Goal: Information Seeking & Learning: Find specific fact

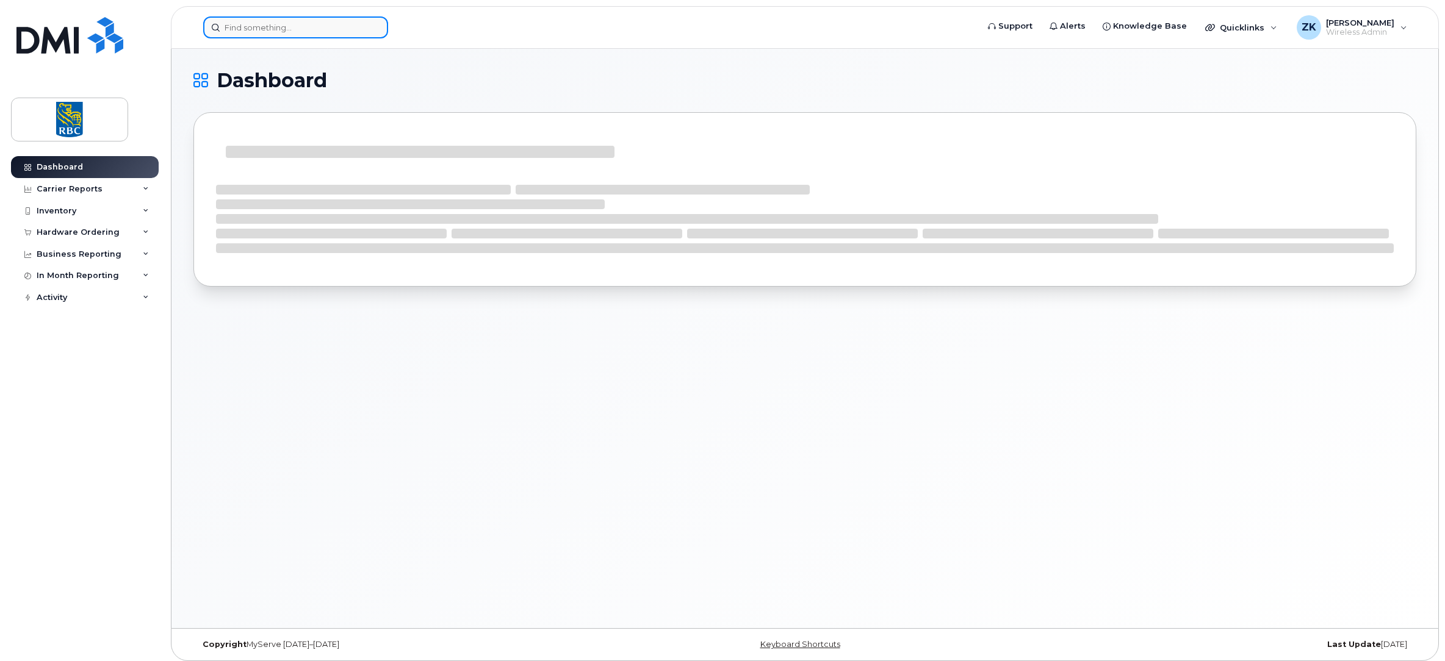
click at [254, 24] on input at bounding box center [295, 27] width 185 height 22
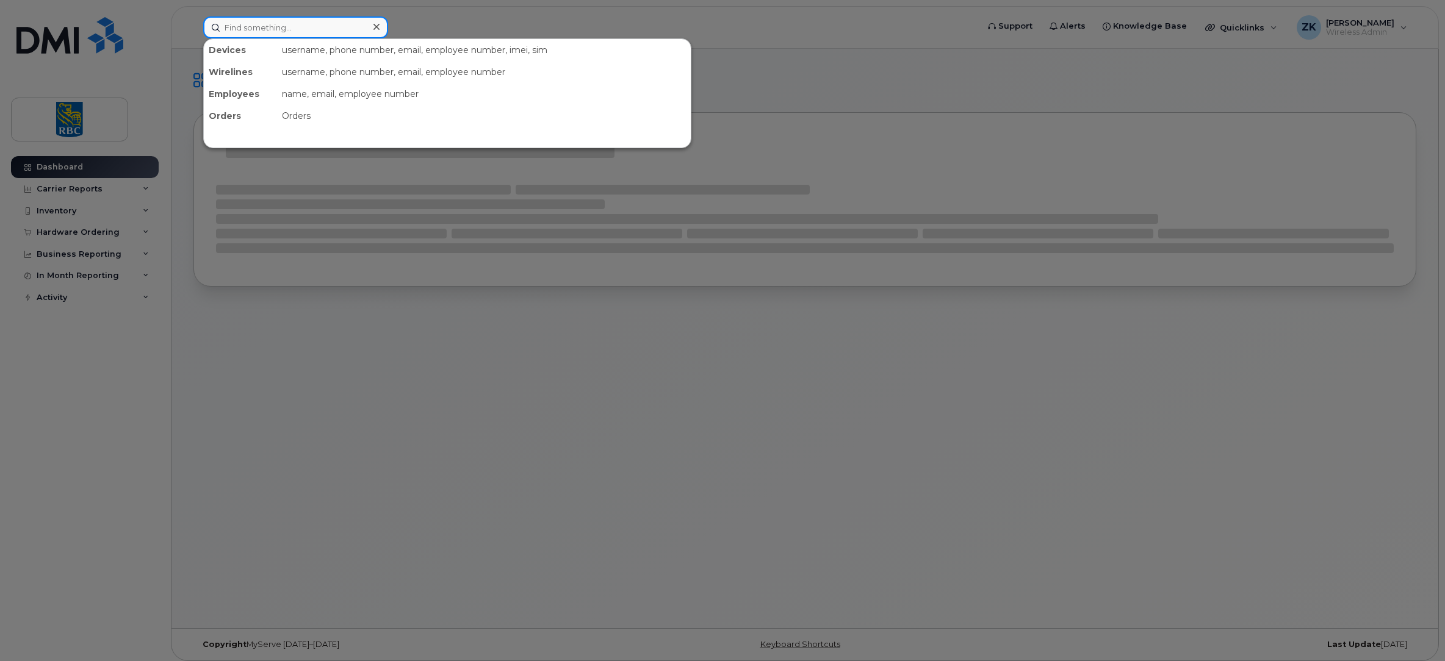
paste input "[PHONE_NUMBER]"
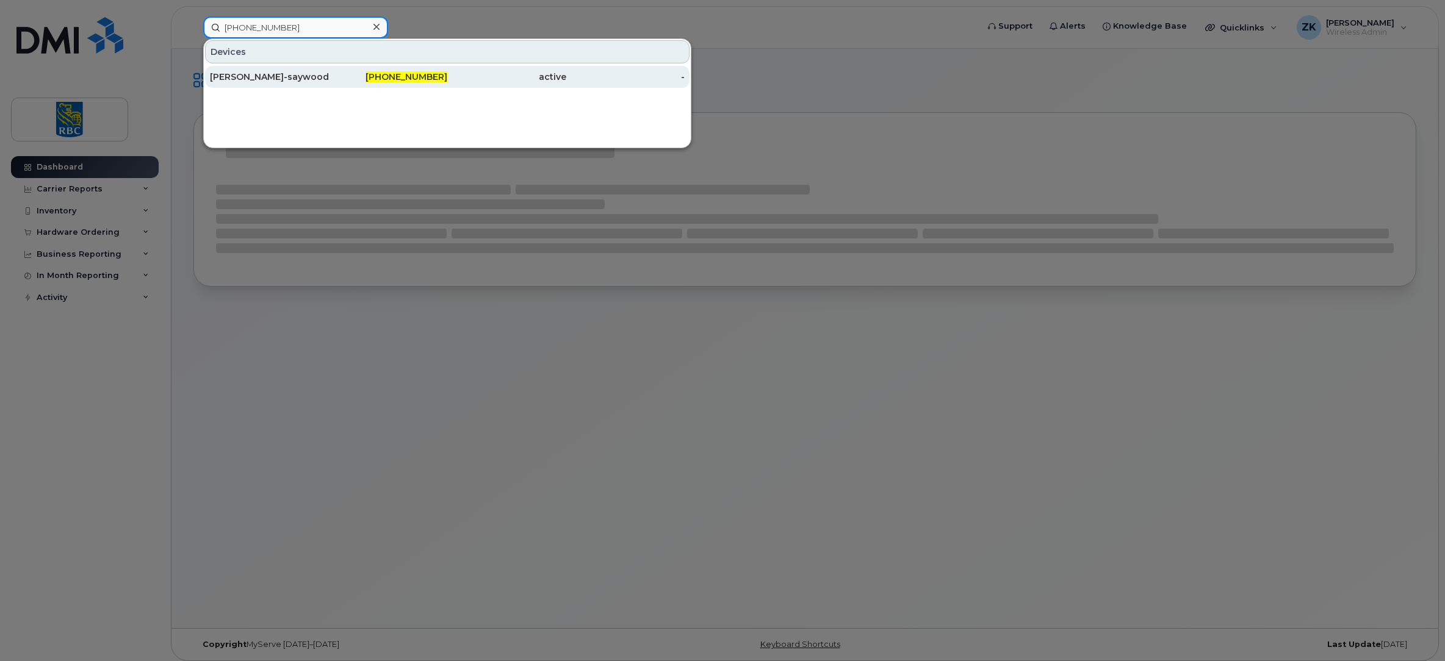
type input "[PHONE_NUMBER]"
drag, startPoint x: 301, startPoint y: 73, endPoint x: 310, endPoint y: 74, distance: 8.6
click at [301, 73] on div "[PERSON_NAME]-saywood" at bounding box center [269, 77] width 119 height 12
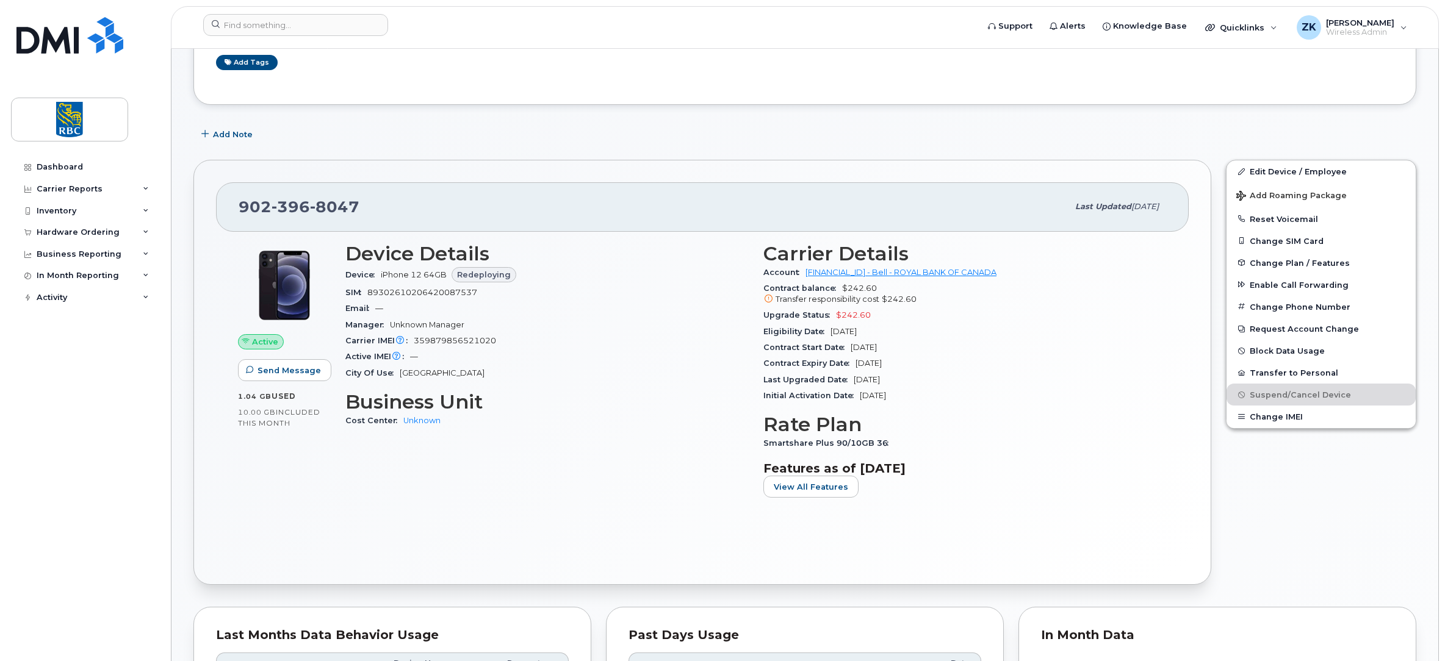
scroll to position [183, 0]
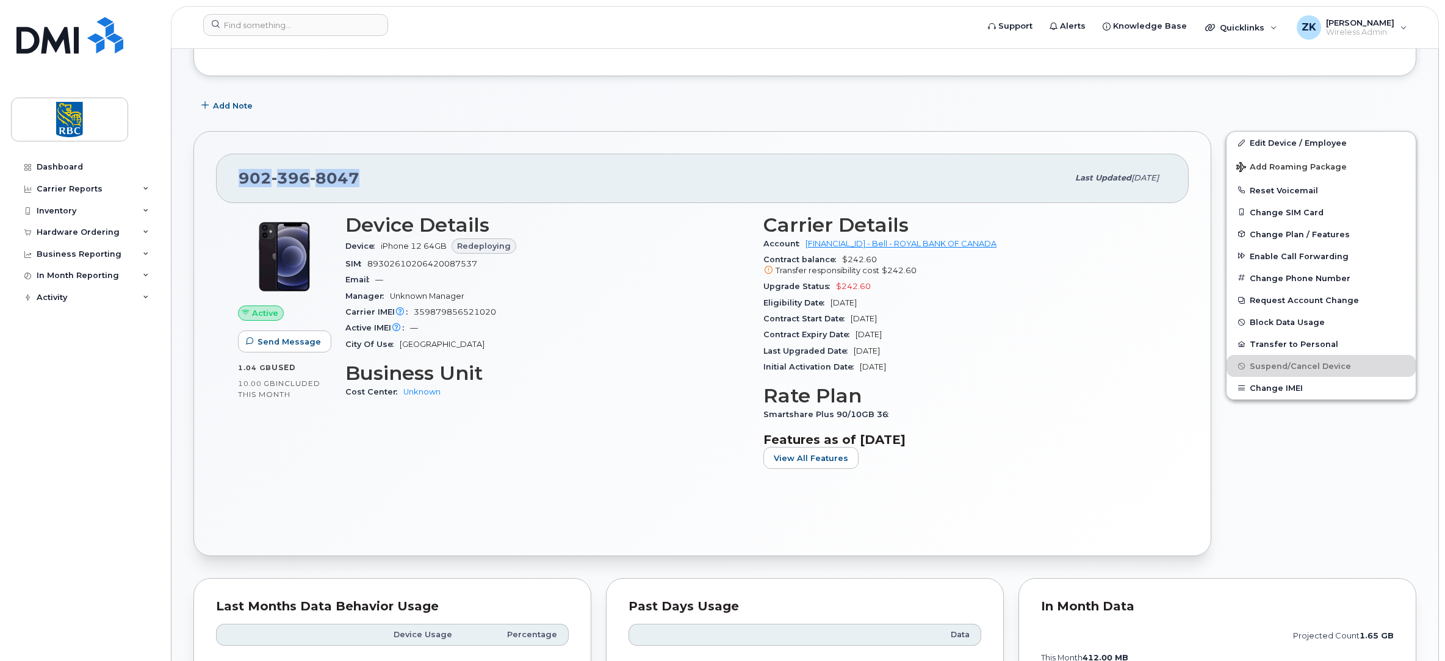
drag, startPoint x: 358, startPoint y: 174, endPoint x: 237, endPoint y: 179, distance: 121.6
click at [237, 179] on div "902 396 8047 Last updated Sep 03, 2025" at bounding box center [702, 178] width 973 height 49
copy span "902 396 8047"
drag, startPoint x: 889, startPoint y: 303, endPoint x: 832, endPoint y: 303, distance: 57.4
click at [832, 303] on div "Eligibility Date Jun 30, 2026" at bounding box center [964, 303] width 403 height 16
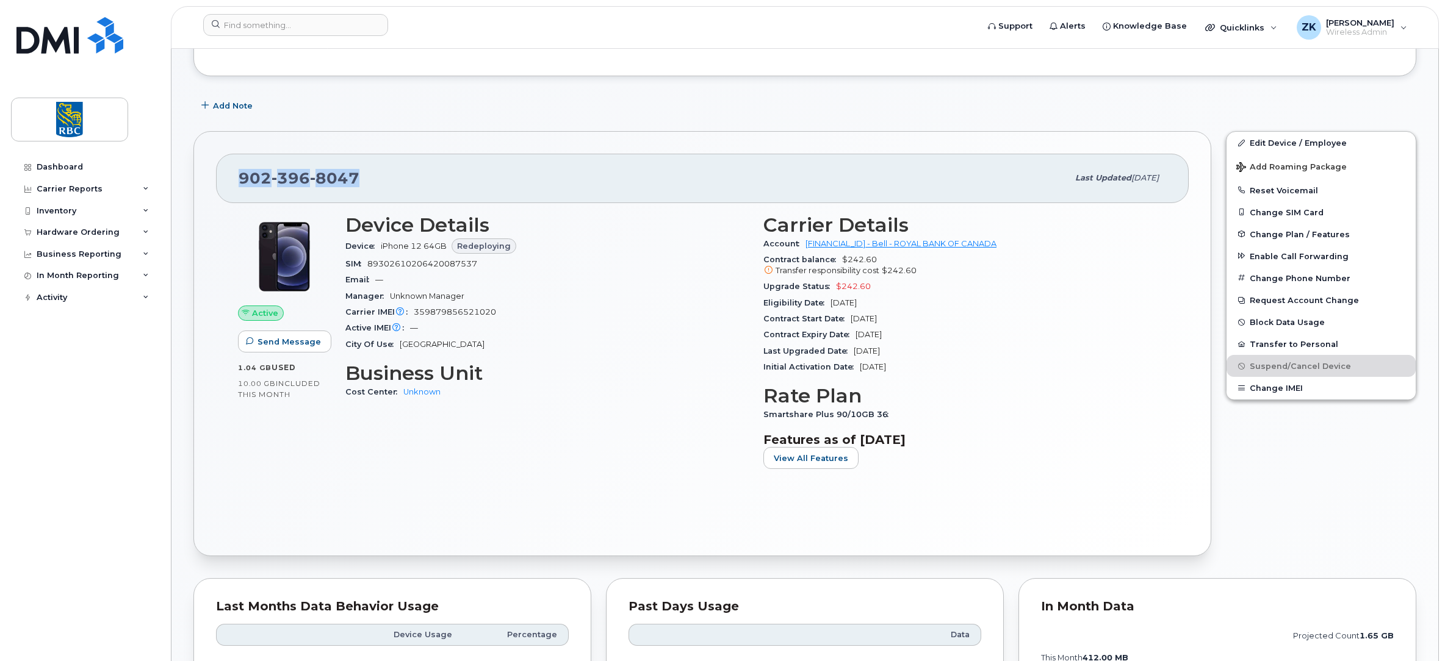
copy span "Jun 30, 2026"
drag, startPoint x: 883, startPoint y: 283, endPoint x: 833, endPoint y: 291, distance: 50.8
click at [833, 291] on div "Upgrade Status $242.60" at bounding box center [964, 287] width 403 height 16
copy span "$242.60"
click at [802, 101] on div "Add Note" at bounding box center [804, 106] width 1223 height 22
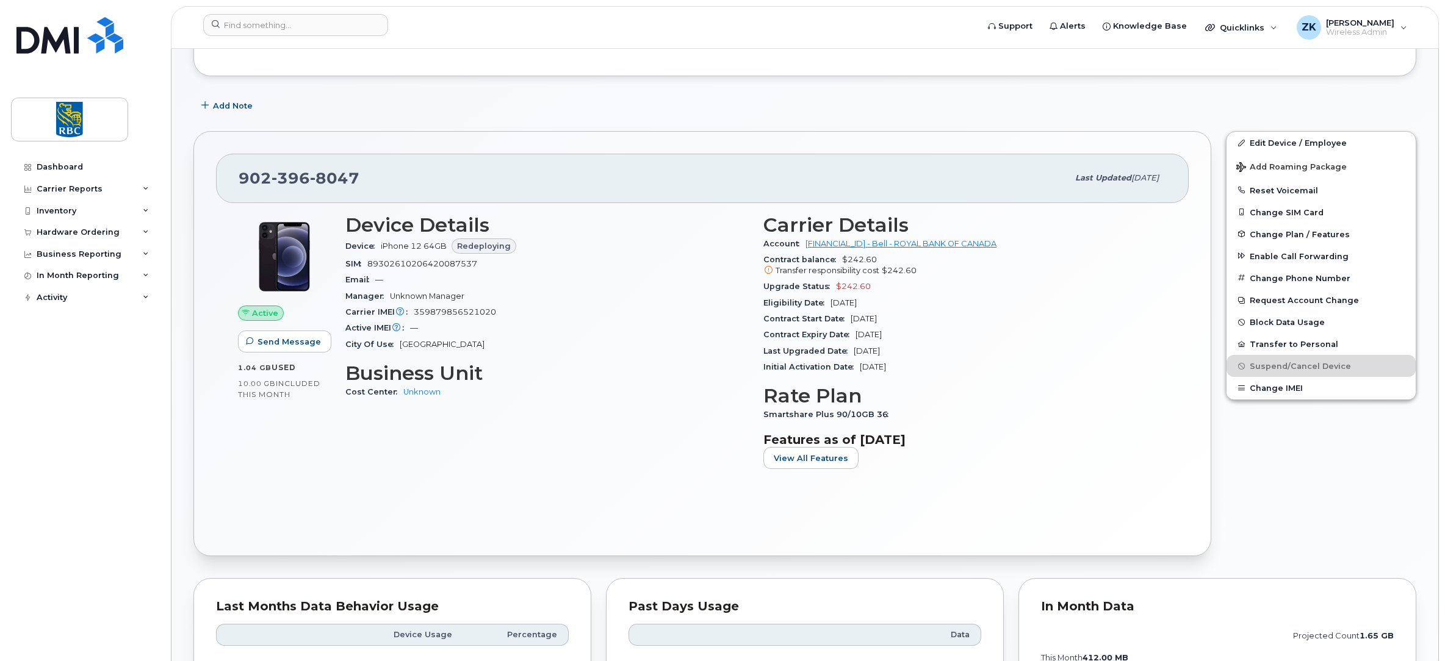
scroll to position [0, 0]
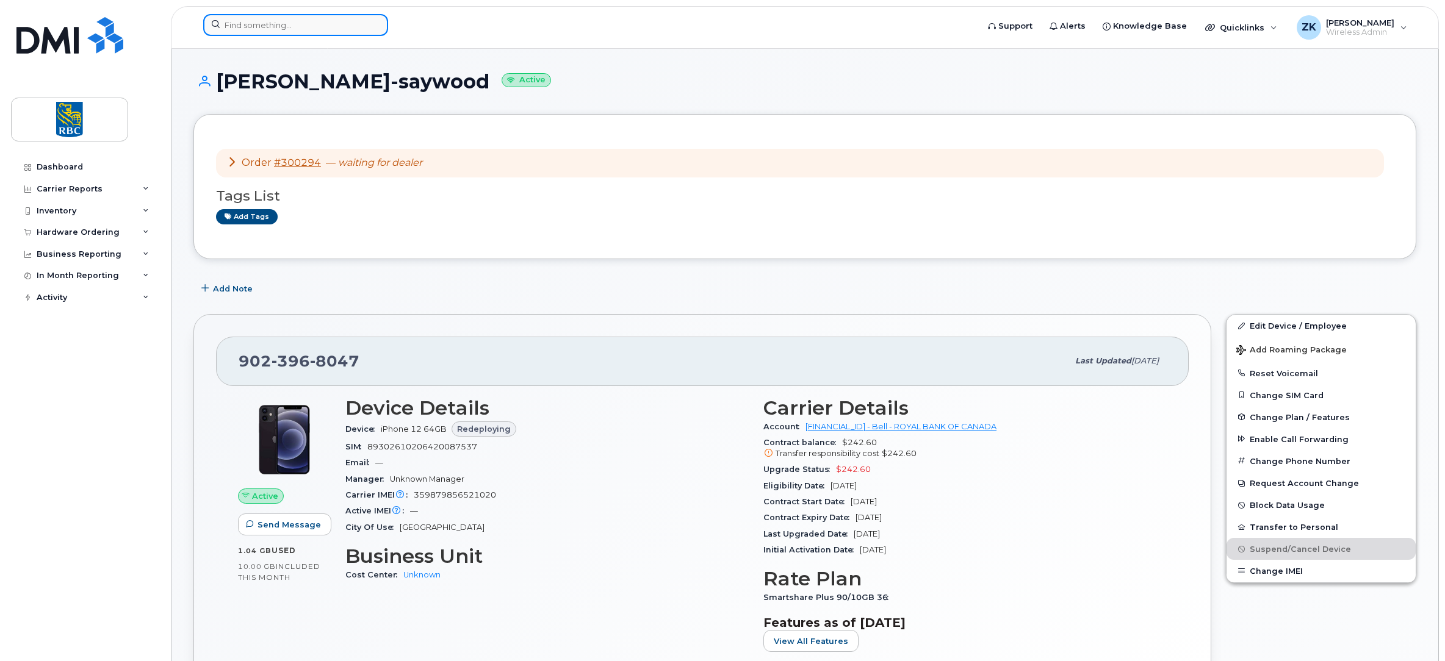
click at [285, 21] on input at bounding box center [295, 25] width 185 height 22
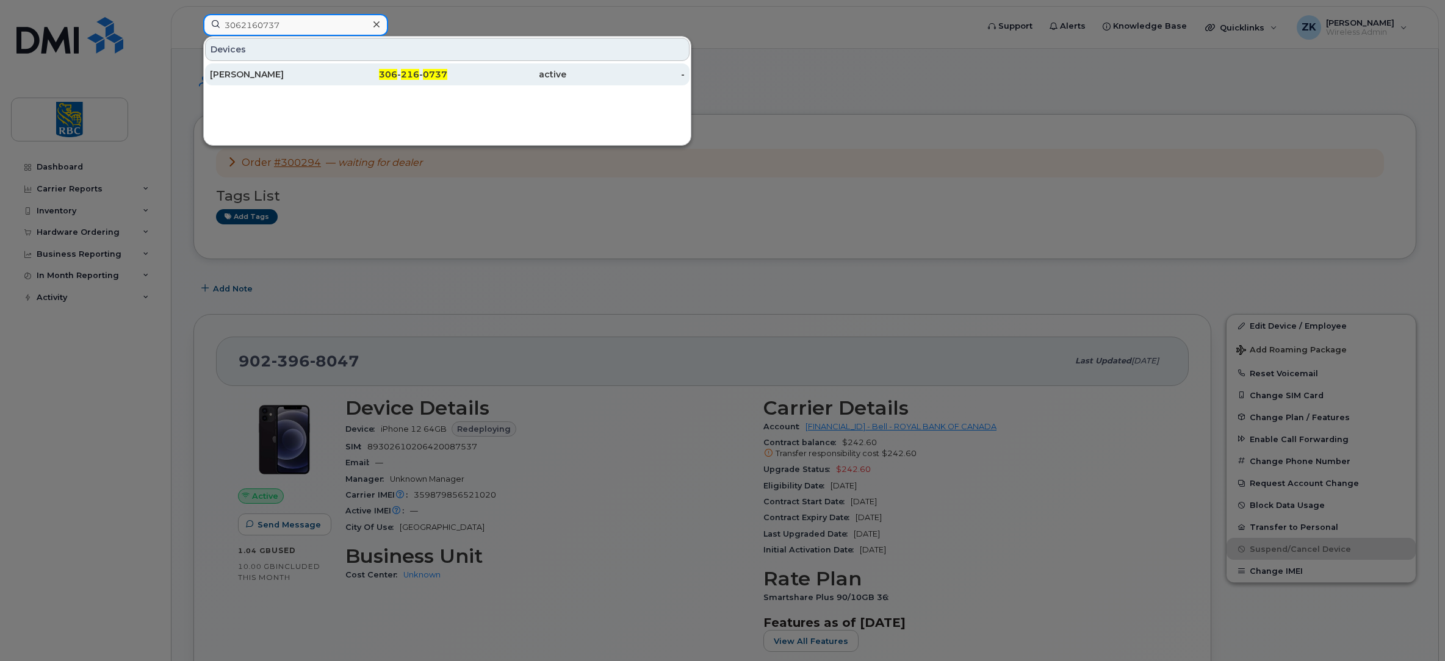
type input "3062160737"
drag, startPoint x: 254, startPoint y: 71, endPoint x: 298, endPoint y: 80, distance: 44.9
click at [253, 71] on div "Cara Mellor" at bounding box center [269, 74] width 119 height 12
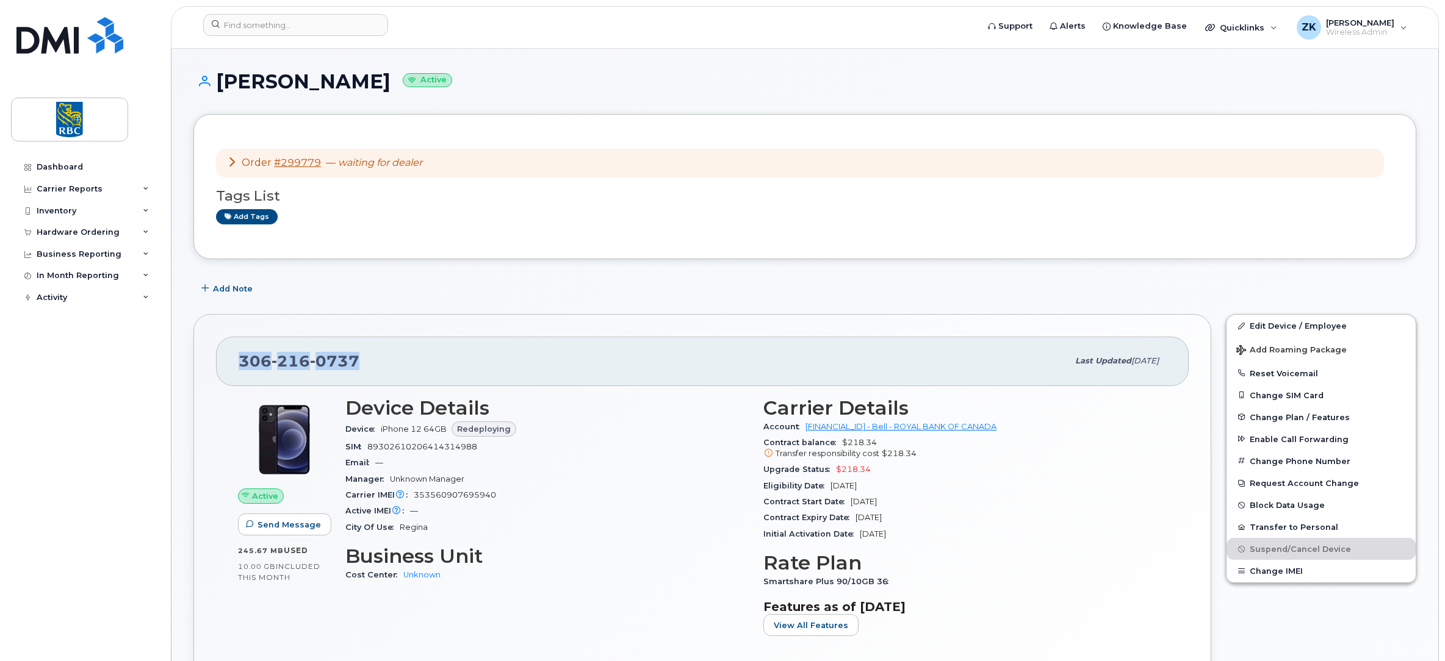
drag, startPoint x: 361, startPoint y: 353, endPoint x: 221, endPoint y: 351, distance: 139.1
click at [221, 351] on div "306 216 0737 Last updated Sep 09, 2025" at bounding box center [702, 361] width 973 height 49
copy span "306 216 0737"
drag, startPoint x: 893, startPoint y: 481, endPoint x: 818, endPoint y: 491, distance: 75.6
click at [818, 491] on div "Eligibility Date Jun 07, 2026" at bounding box center [964, 486] width 403 height 16
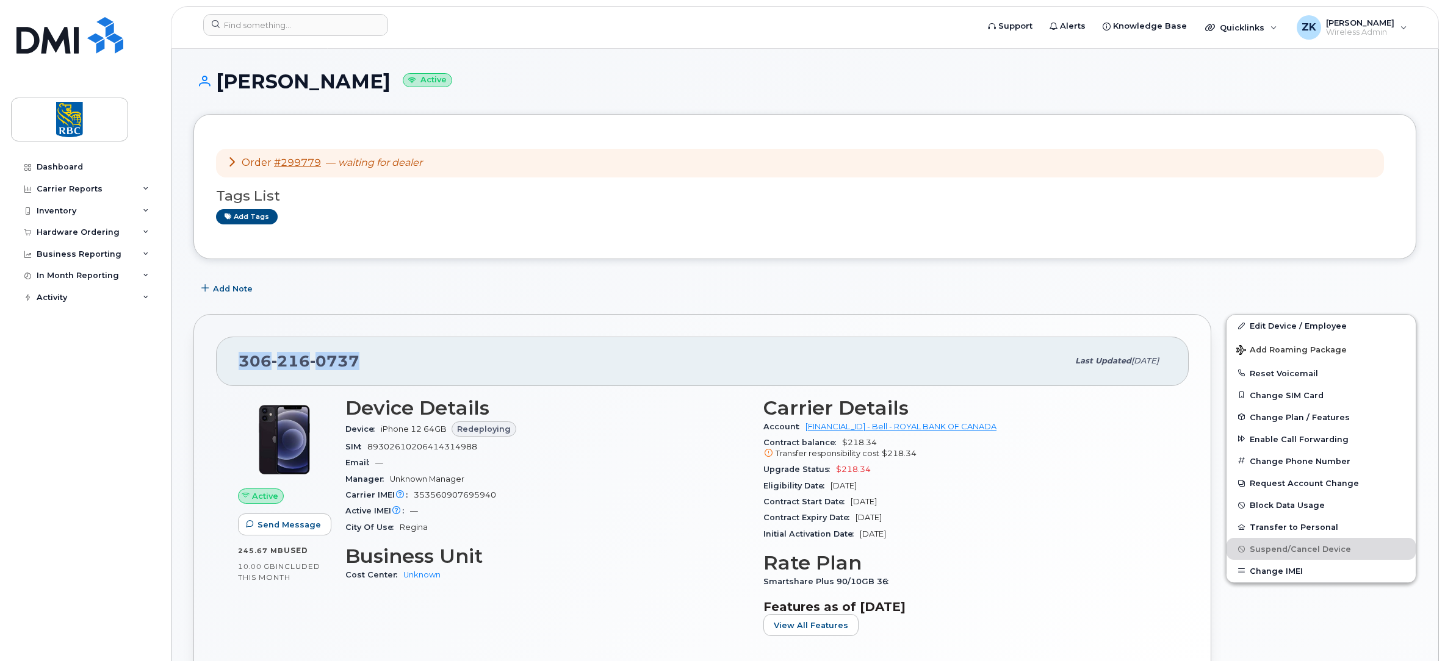
click at [882, 494] on div "Eligibility Date Jun 07, 2026" at bounding box center [964, 486] width 403 height 16
drag, startPoint x: 887, startPoint y: 486, endPoint x: 824, endPoint y: 489, distance: 62.3
click at [824, 489] on div "Eligibility Date Jun 07, 2026" at bounding box center [964, 486] width 403 height 16
copy span "Jun 07, 2026"
drag, startPoint x: 871, startPoint y: 469, endPoint x: 833, endPoint y: 468, distance: 37.9
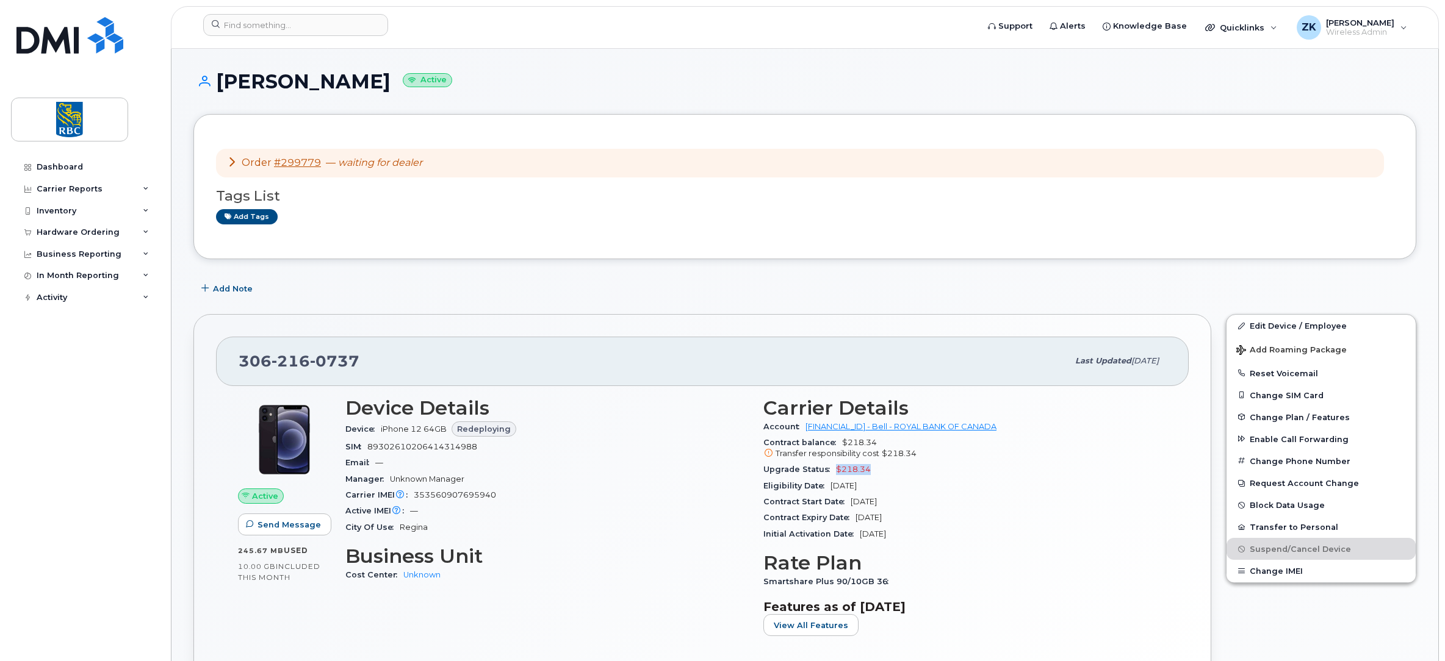
click at [833, 468] on div "Upgrade Status $218.34" at bounding box center [964, 470] width 403 height 16
copy span "$218.34"
click at [283, 25] on input at bounding box center [295, 25] width 185 height 22
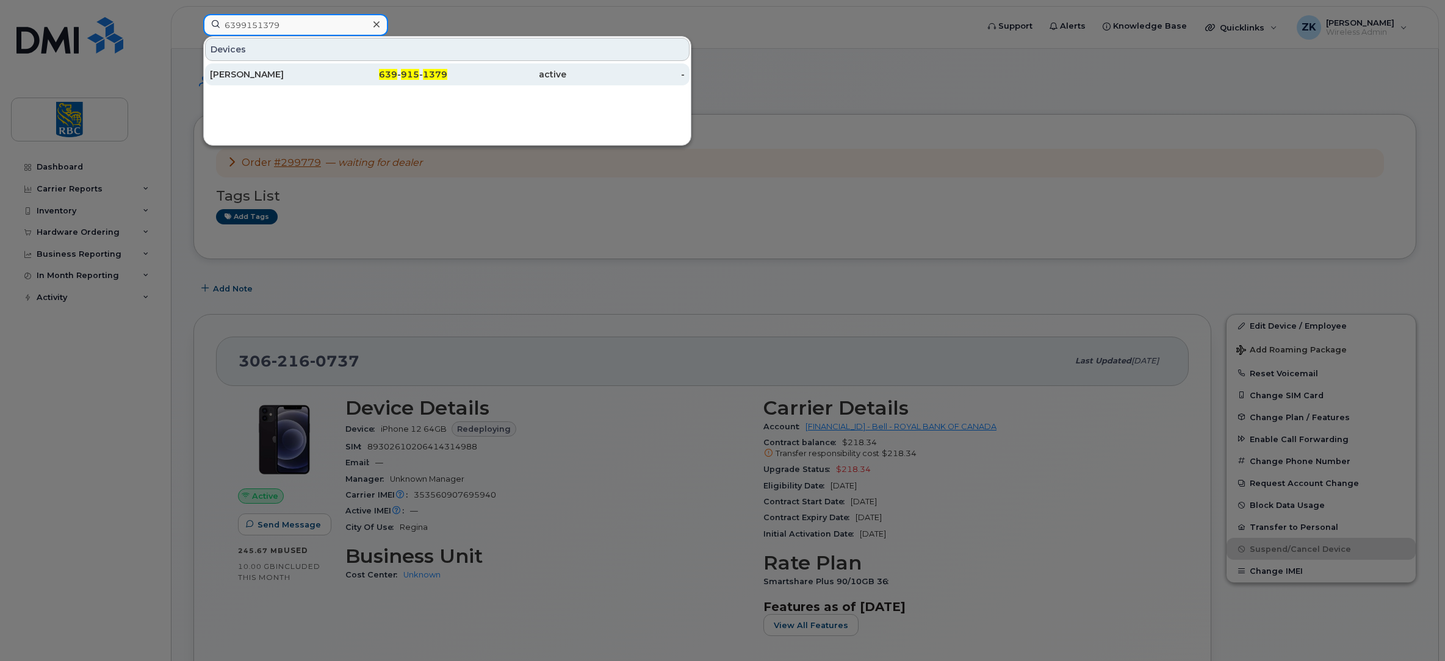
type input "6399151379"
click at [262, 77] on div "Justin George" at bounding box center [269, 74] width 119 height 12
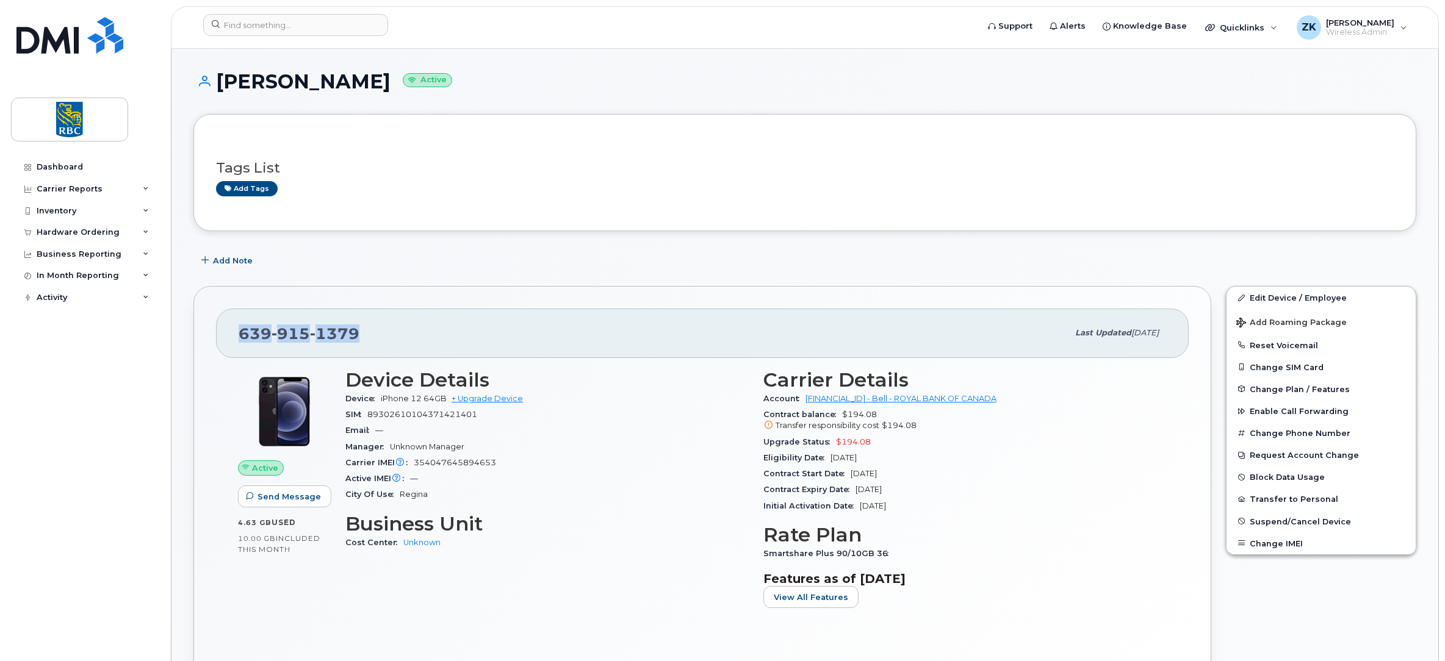
drag, startPoint x: 364, startPoint y: 330, endPoint x: 240, endPoint y: 333, distance: 123.3
click at [240, 333] on div "639 915 1379" at bounding box center [653, 333] width 829 height 26
copy span "639 915 1379"
drag, startPoint x: 891, startPoint y: 453, endPoint x: 834, endPoint y: 456, distance: 57.4
click at [834, 456] on div "Eligibility Date Apr 24, 2026" at bounding box center [964, 458] width 403 height 16
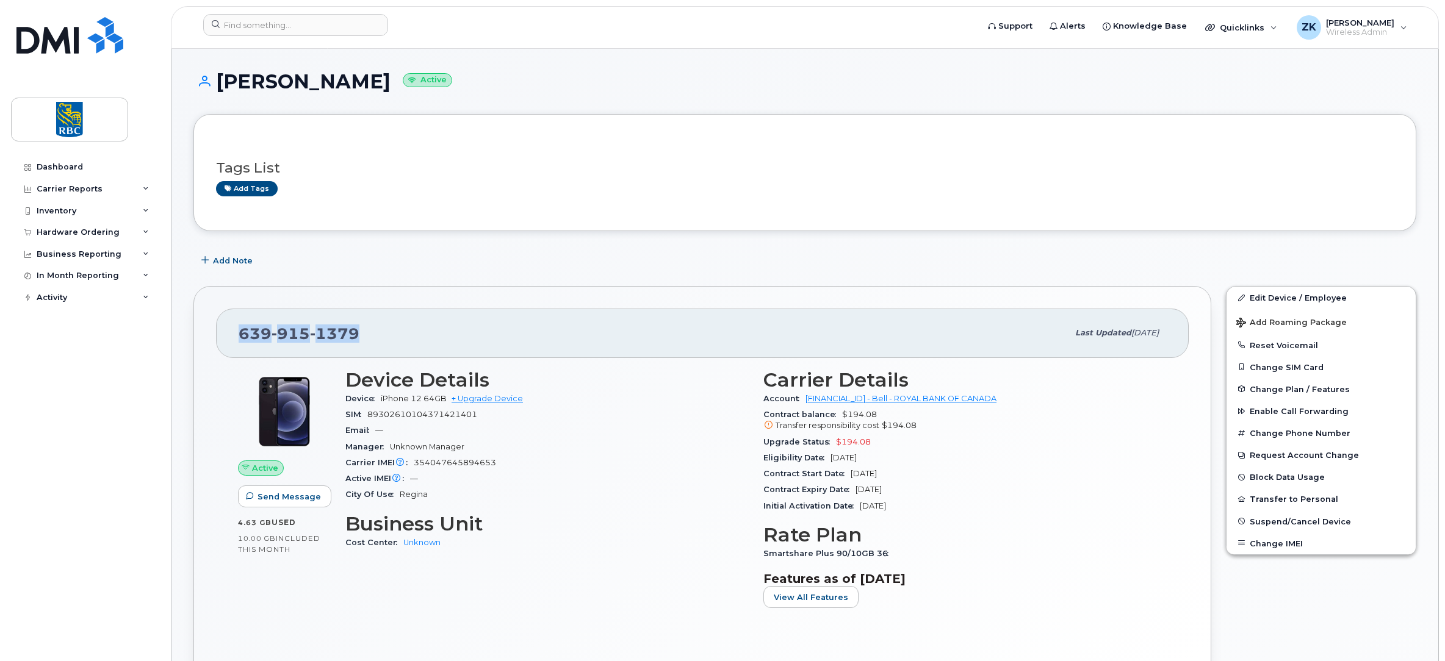
copy span "Apr 24, 2026"
drag, startPoint x: 876, startPoint y: 442, endPoint x: 837, endPoint y: 444, distance: 39.7
click at [837, 444] on div "Upgrade Status $194.08" at bounding box center [964, 442] width 403 height 16
copy span "$194.08"
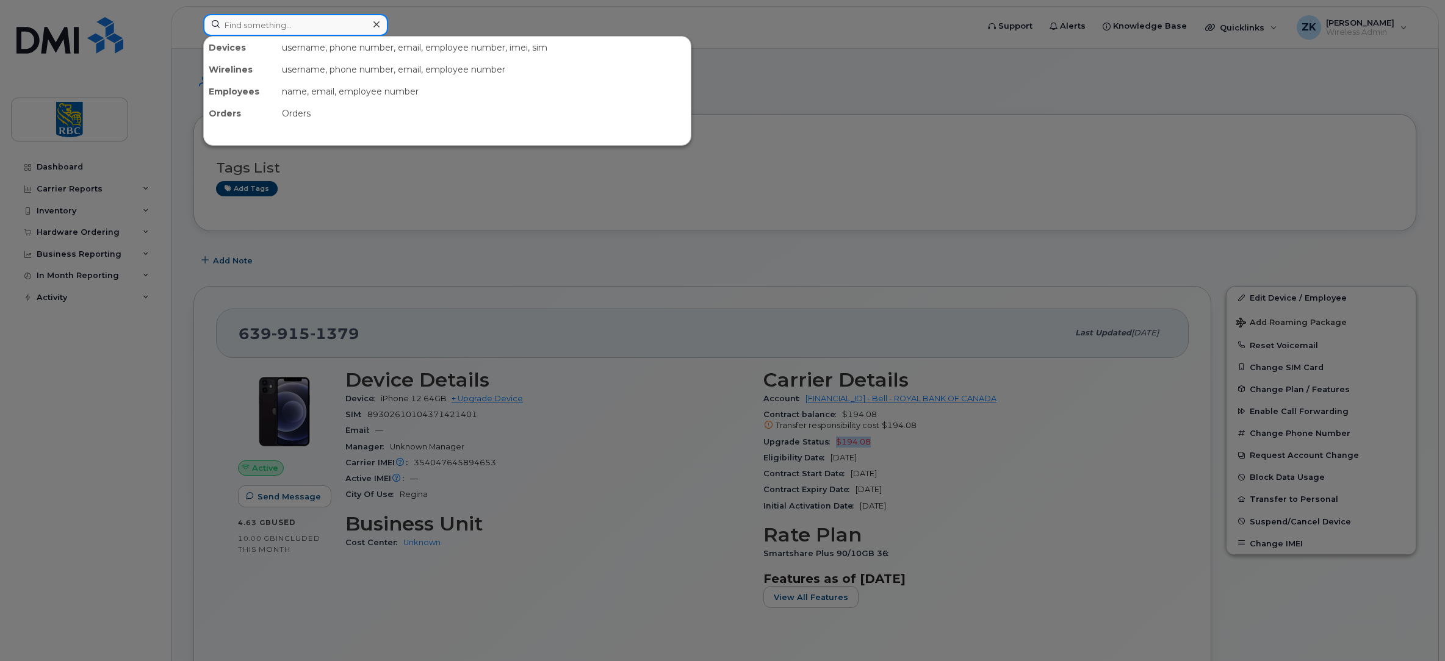
drag, startPoint x: 291, startPoint y: 26, endPoint x: 306, endPoint y: 25, distance: 15.3
click at [291, 26] on input at bounding box center [295, 25] width 185 height 22
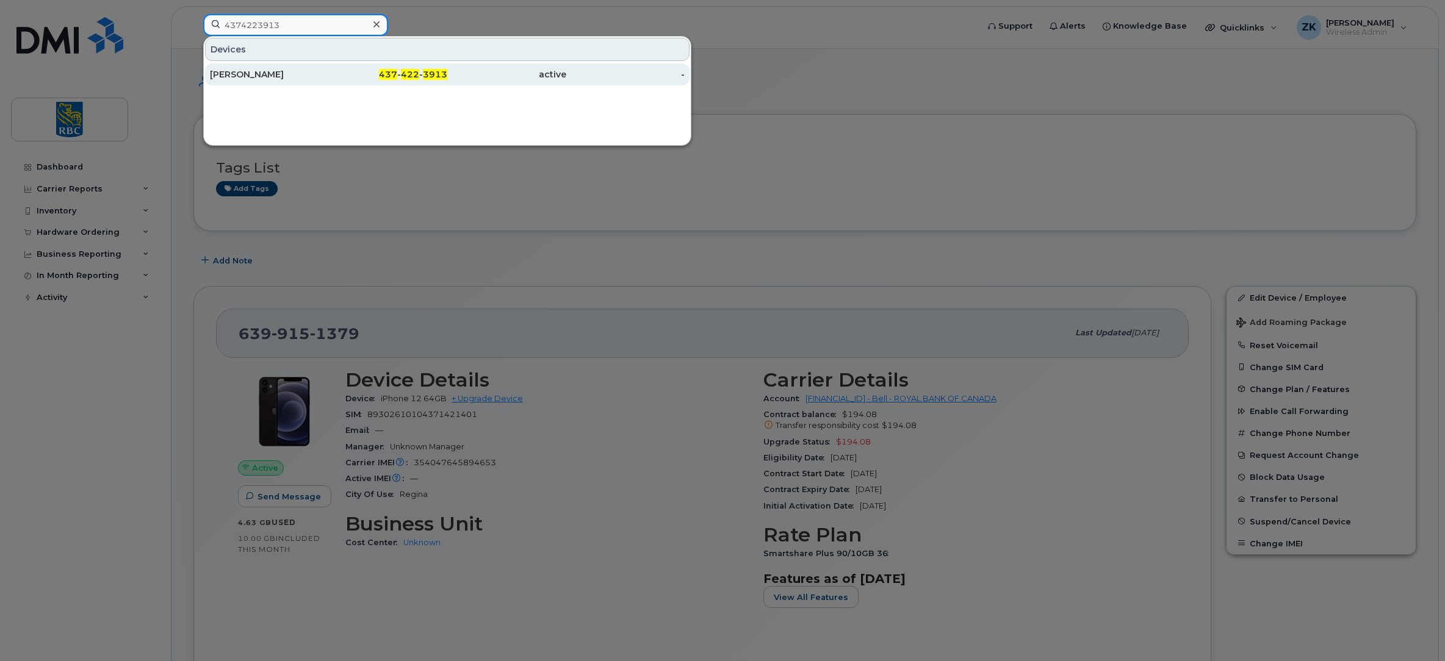
type input "4374223913"
drag, startPoint x: 240, startPoint y: 72, endPoint x: 260, endPoint y: 74, distance: 20.2
click at [240, 72] on div "[PERSON_NAME]" at bounding box center [269, 74] width 119 height 12
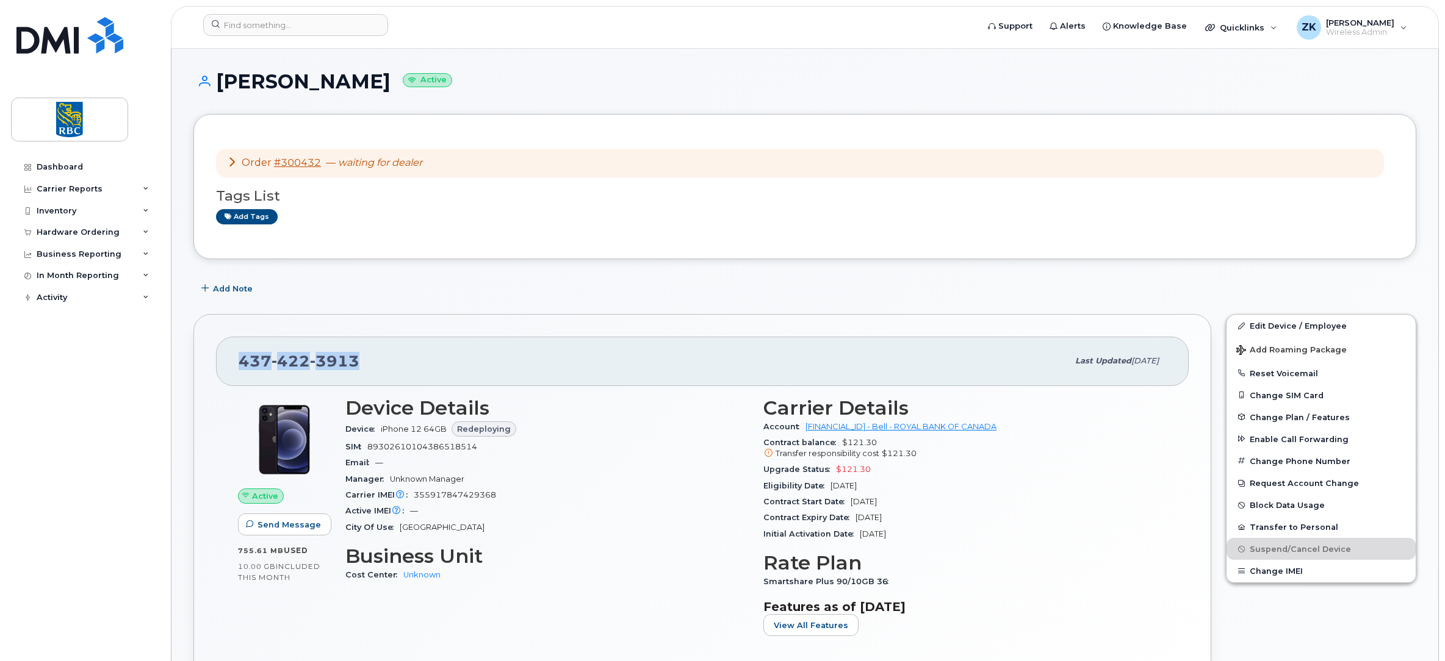
drag, startPoint x: 355, startPoint y: 361, endPoint x: 242, endPoint y: 367, distance: 113.7
click at [242, 367] on div "[PHONE_NUMBER]" at bounding box center [653, 361] width 829 height 26
copy span "437 422 3913"
drag, startPoint x: 886, startPoint y: 483, endPoint x: 831, endPoint y: 483, distance: 54.9
click at [831, 483] on div "Eligibility Date Jan 24, 2026" at bounding box center [964, 486] width 403 height 16
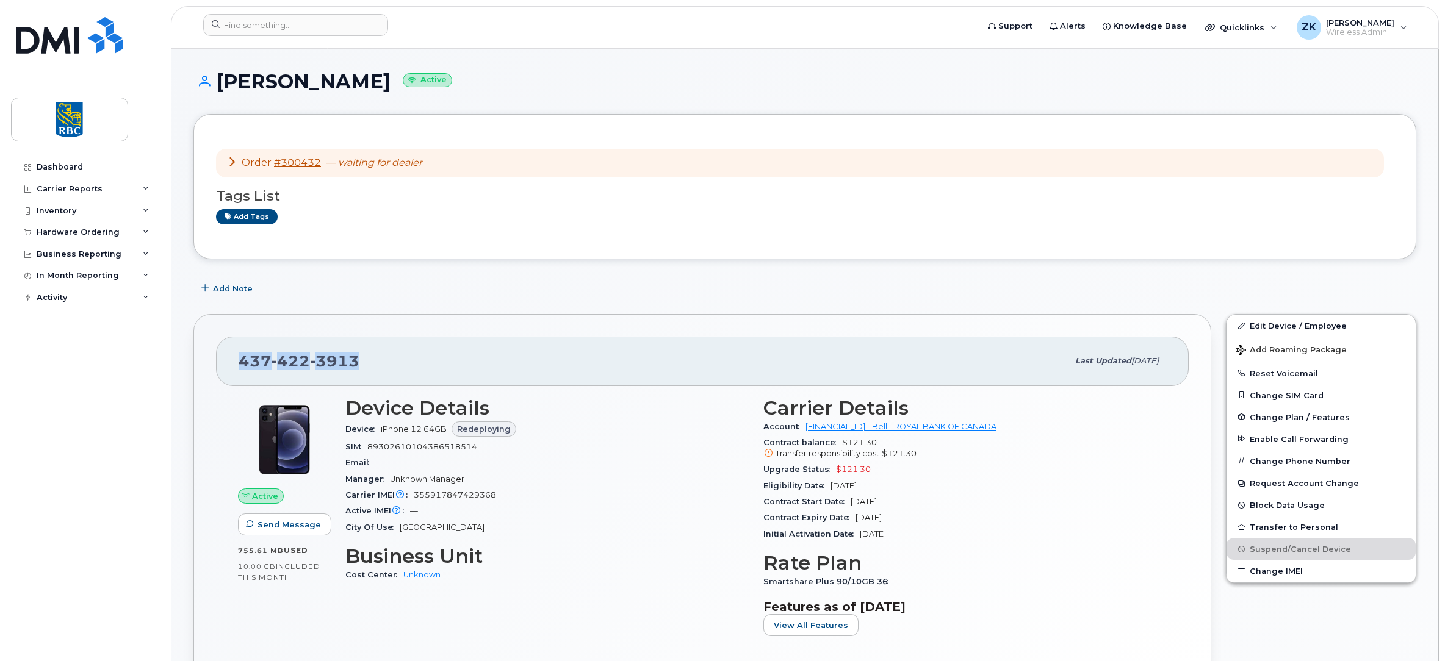
copy span "Jan 24, 2026"
drag, startPoint x: 868, startPoint y: 466, endPoint x: 829, endPoint y: 470, distance: 38.6
click at [829, 470] on div "Upgrade Status $121.30" at bounding box center [964, 470] width 403 height 16
copy span "$121.30"
click at [253, 18] on input at bounding box center [295, 25] width 185 height 22
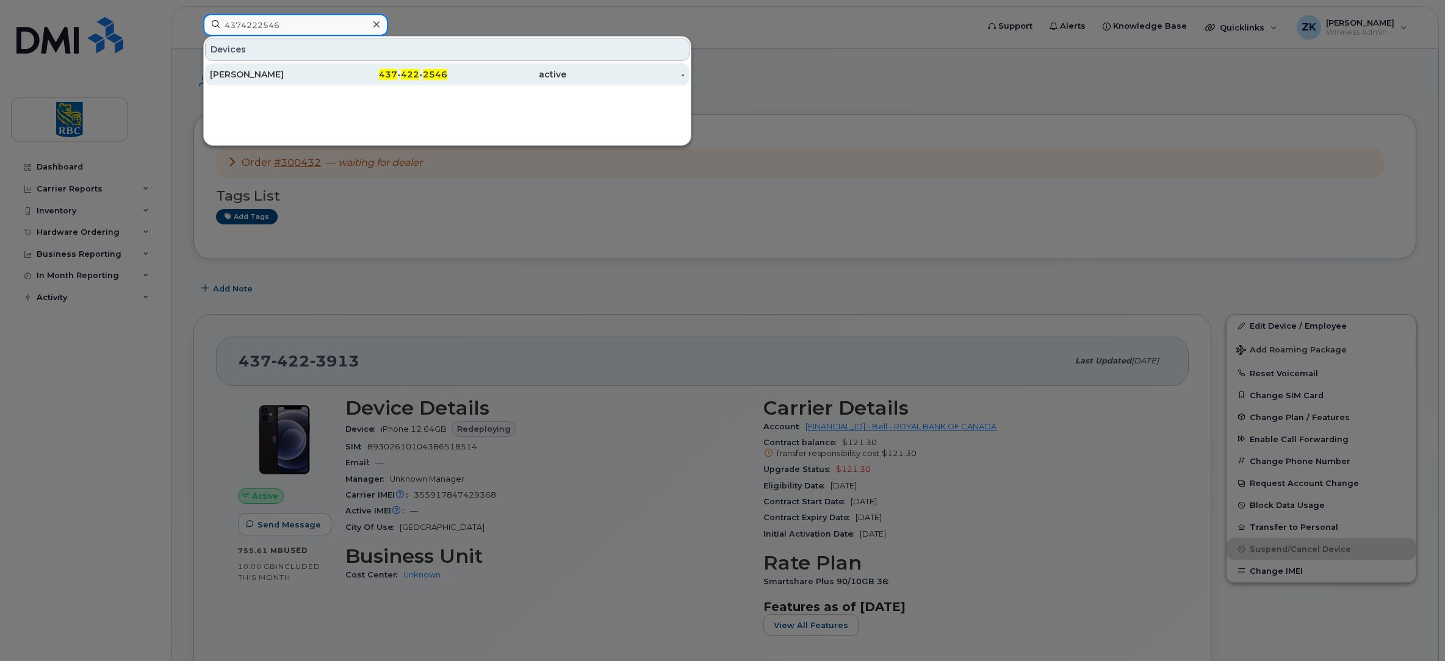
type input "4374222546"
drag, startPoint x: 272, startPoint y: 69, endPoint x: 309, endPoint y: 74, distance: 38.2
click at [272, 69] on div "Parko Yung" at bounding box center [269, 74] width 119 height 12
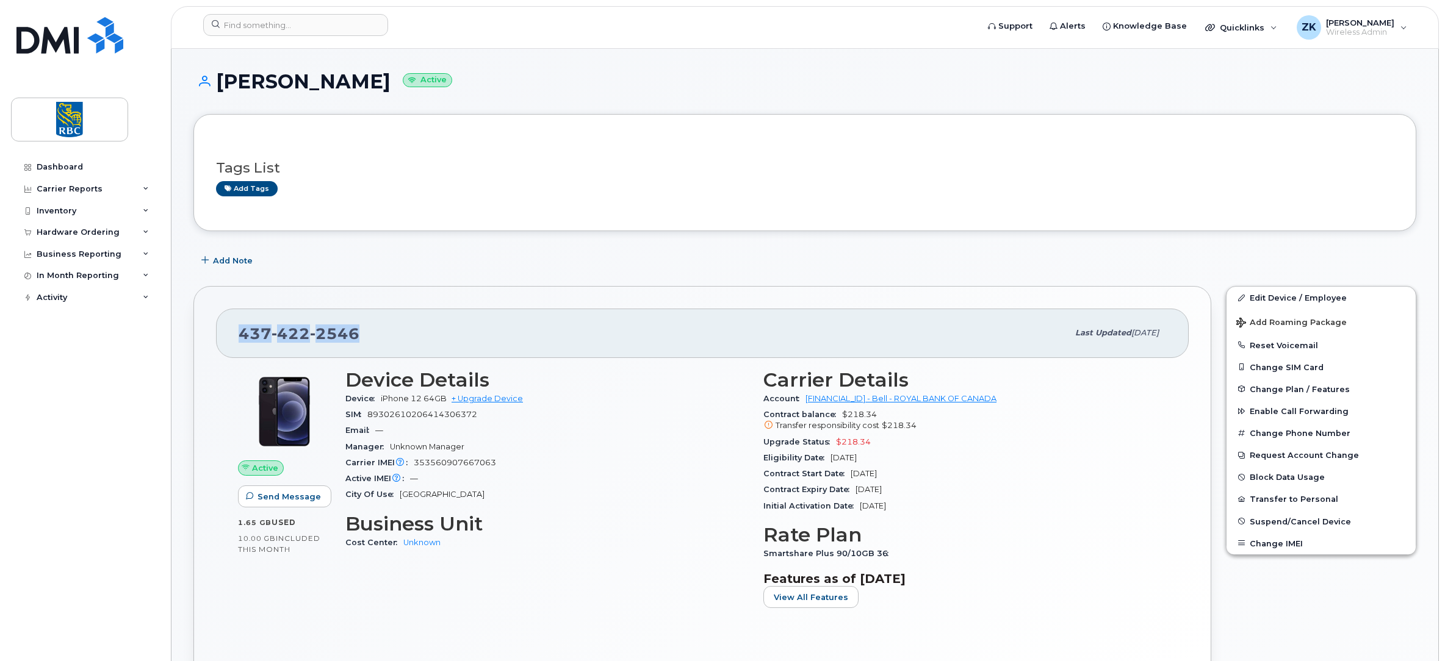
drag, startPoint x: 371, startPoint y: 330, endPoint x: 237, endPoint y: 333, distance: 133.7
click at [237, 333] on div "437 422 2546 Last updated Sep 09, 2025" at bounding box center [702, 333] width 973 height 49
copy span "437 422 2546"
drag, startPoint x: 895, startPoint y: 455, endPoint x: 832, endPoint y: 462, distance: 63.3
click at [832, 462] on div "Eligibility Date Jun 08, 2026" at bounding box center [964, 458] width 403 height 16
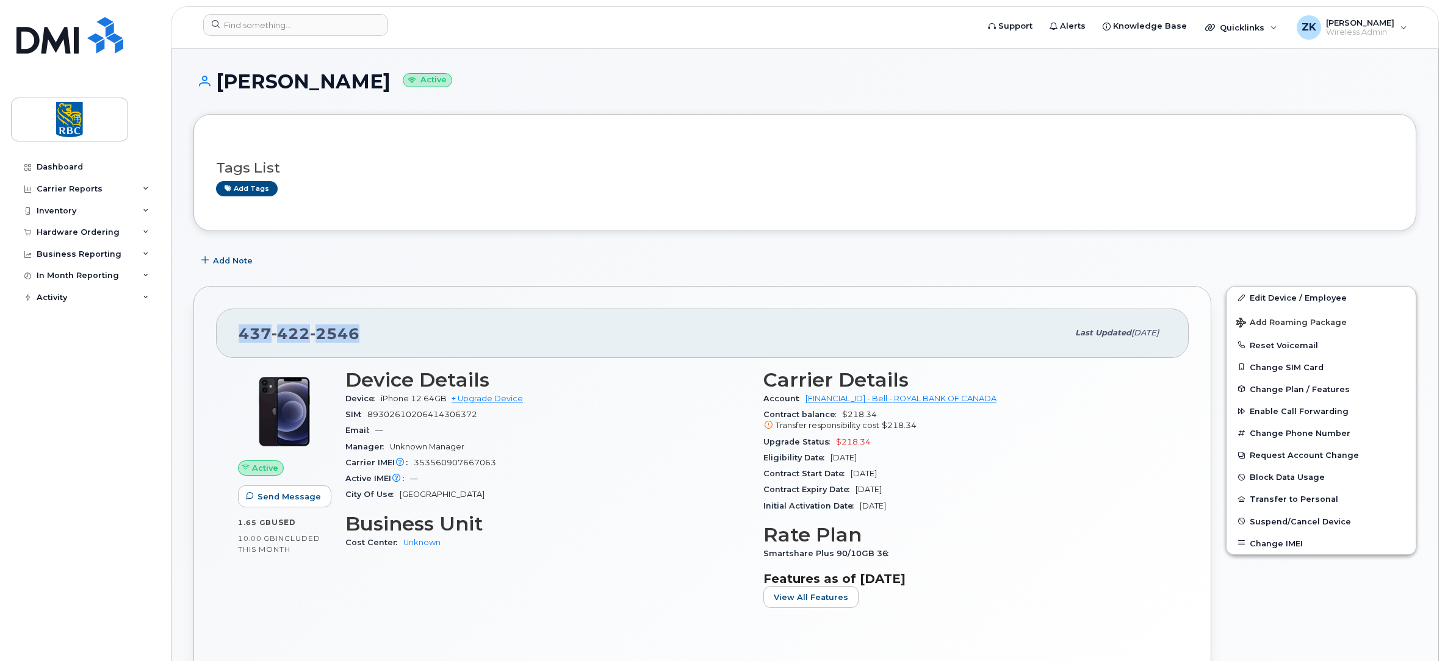
copy span "Jun 08, 2026"
drag, startPoint x: 871, startPoint y: 441, endPoint x: 829, endPoint y: 444, distance: 42.3
click at [829, 444] on div "Upgrade Status $218.34" at bounding box center [964, 442] width 403 height 16
copy span "$218.34"
drag, startPoint x: 278, startPoint y: 26, endPoint x: 320, endPoint y: 23, distance: 41.6
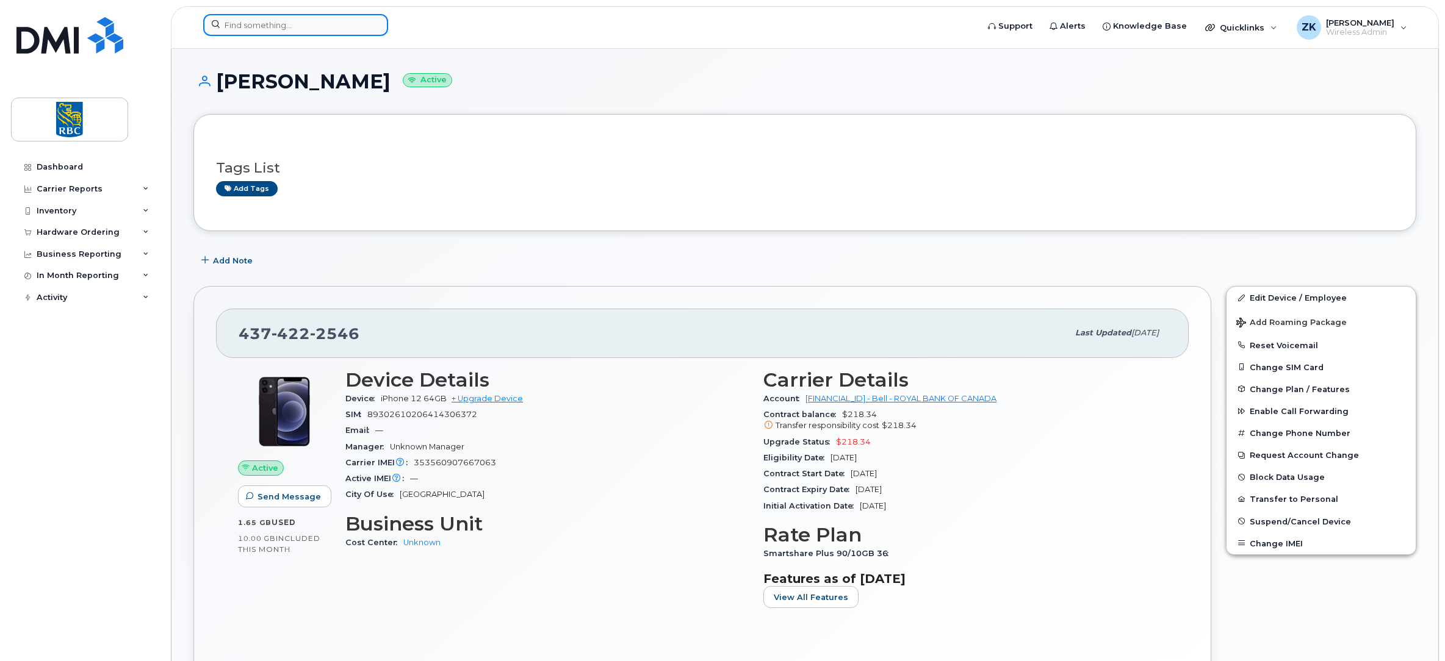
click at [278, 26] on input at bounding box center [295, 25] width 185 height 22
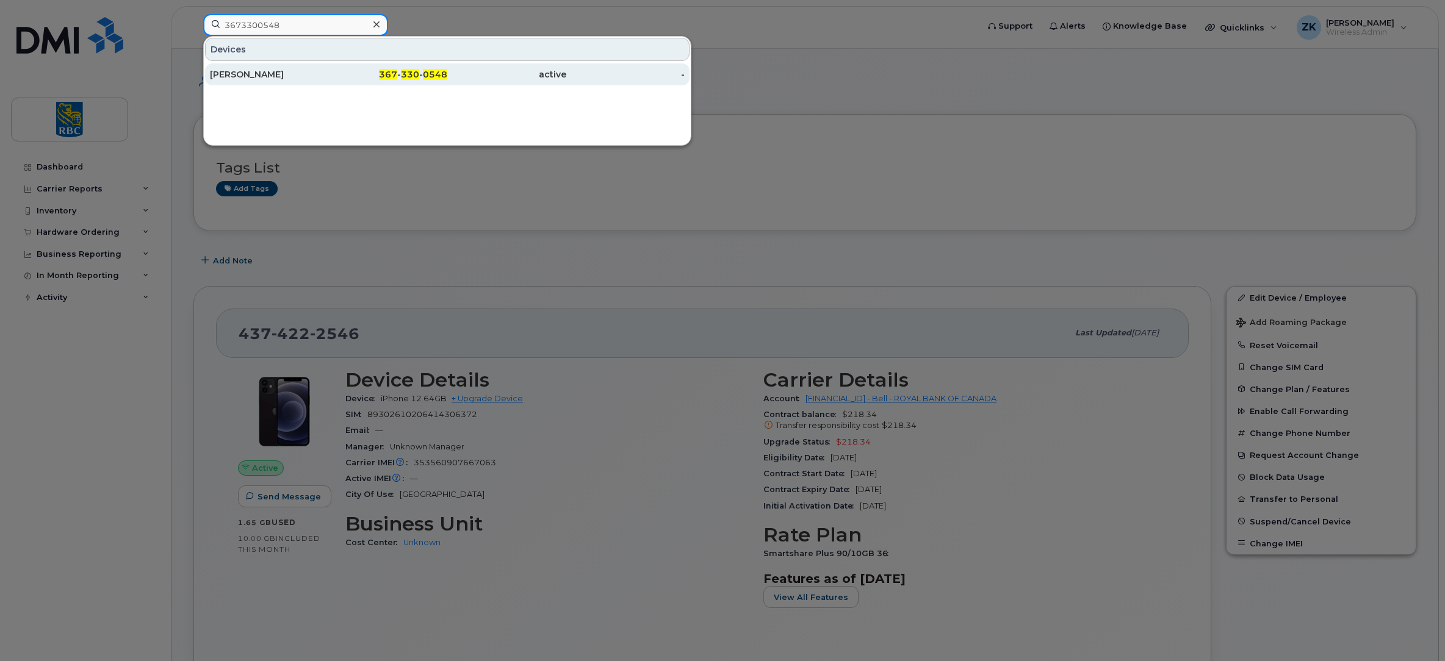
type input "3673300548"
click at [298, 74] on div "Simon Lachance Rouleau" at bounding box center [269, 74] width 119 height 12
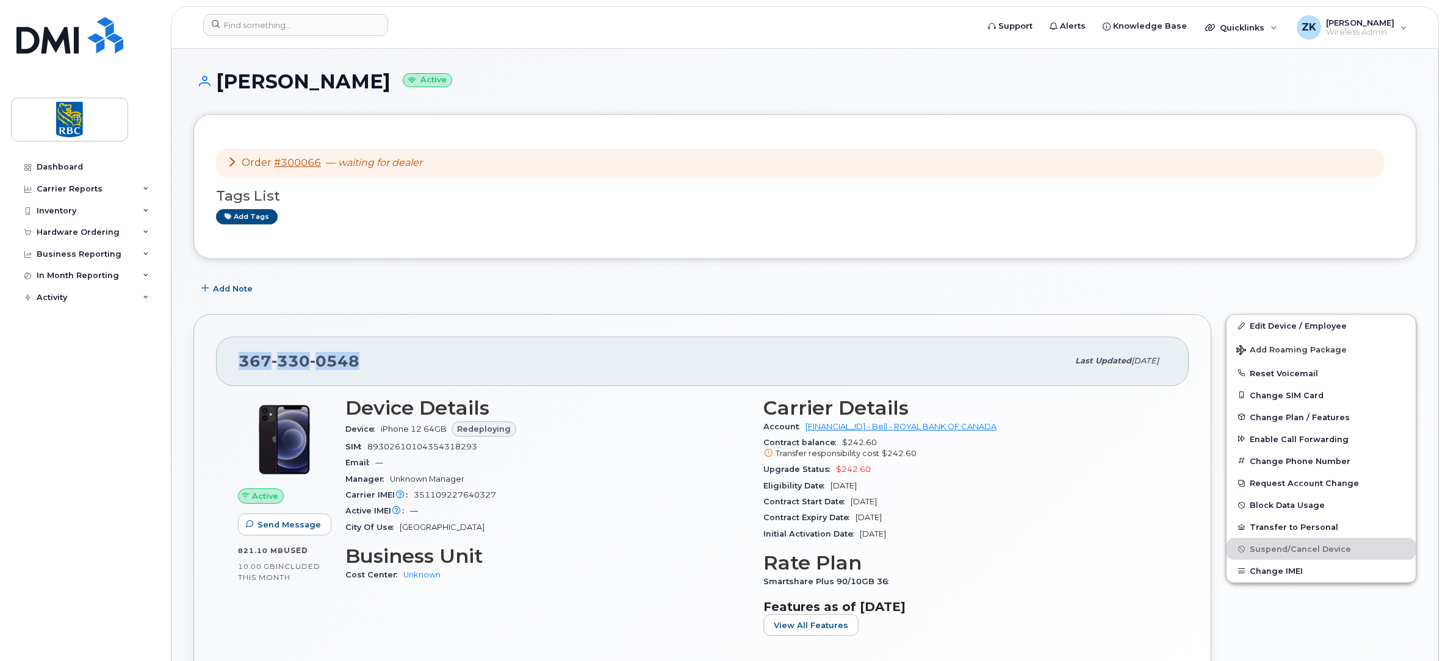
drag, startPoint x: 361, startPoint y: 359, endPoint x: 240, endPoint y: 370, distance: 121.3
click at [240, 370] on div "367 330 0548" at bounding box center [653, 361] width 829 height 26
copy span "367 330 0548"
drag, startPoint x: 888, startPoint y: 486, endPoint x: 832, endPoint y: 486, distance: 56.1
click at [832, 486] on div "Eligibility Date Jul 05, 2026" at bounding box center [964, 486] width 403 height 16
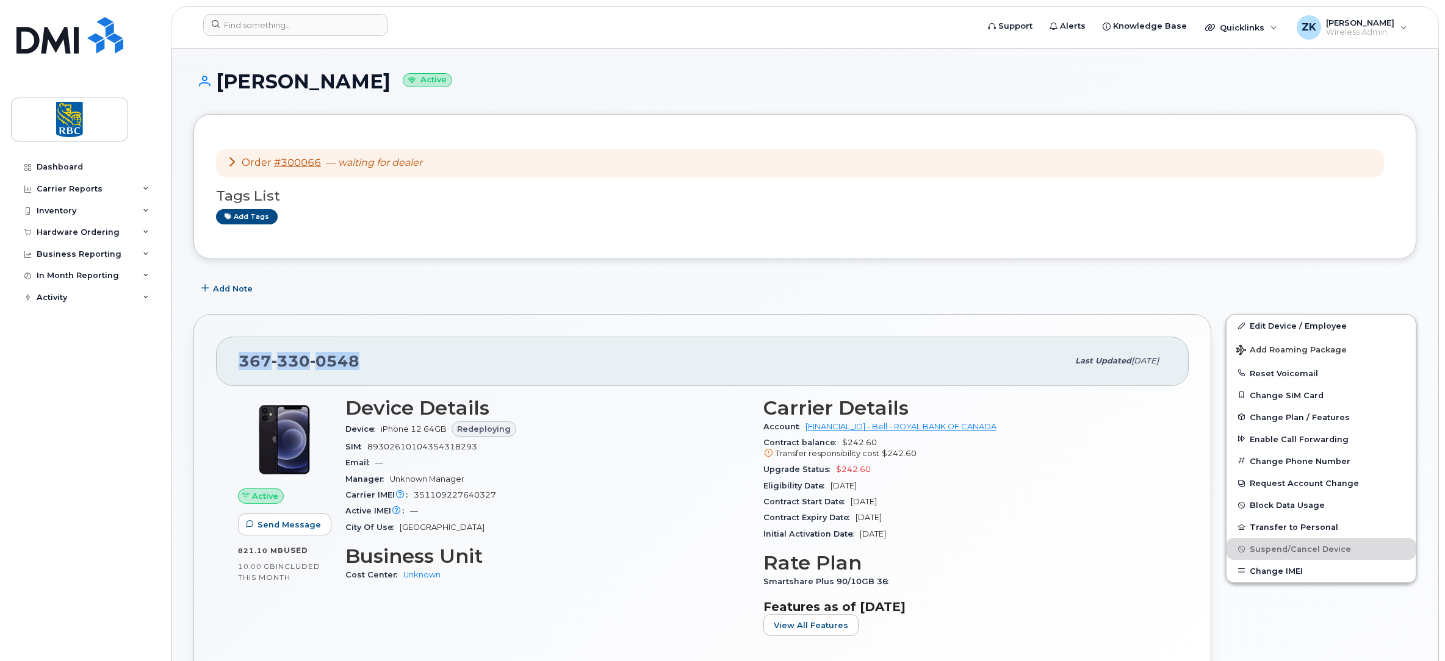
copy span "Jul 05, 2026"
drag, startPoint x: 876, startPoint y: 469, endPoint x: 832, endPoint y: 467, distance: 44.0
click at [832, 467] on div "Upgrade Status $242.60" at bounding box center [964, 470] width 403 height 16
copy span "$242.60"
click at [284, 26] on input at bounding box center [295, 25] width 185 height 22
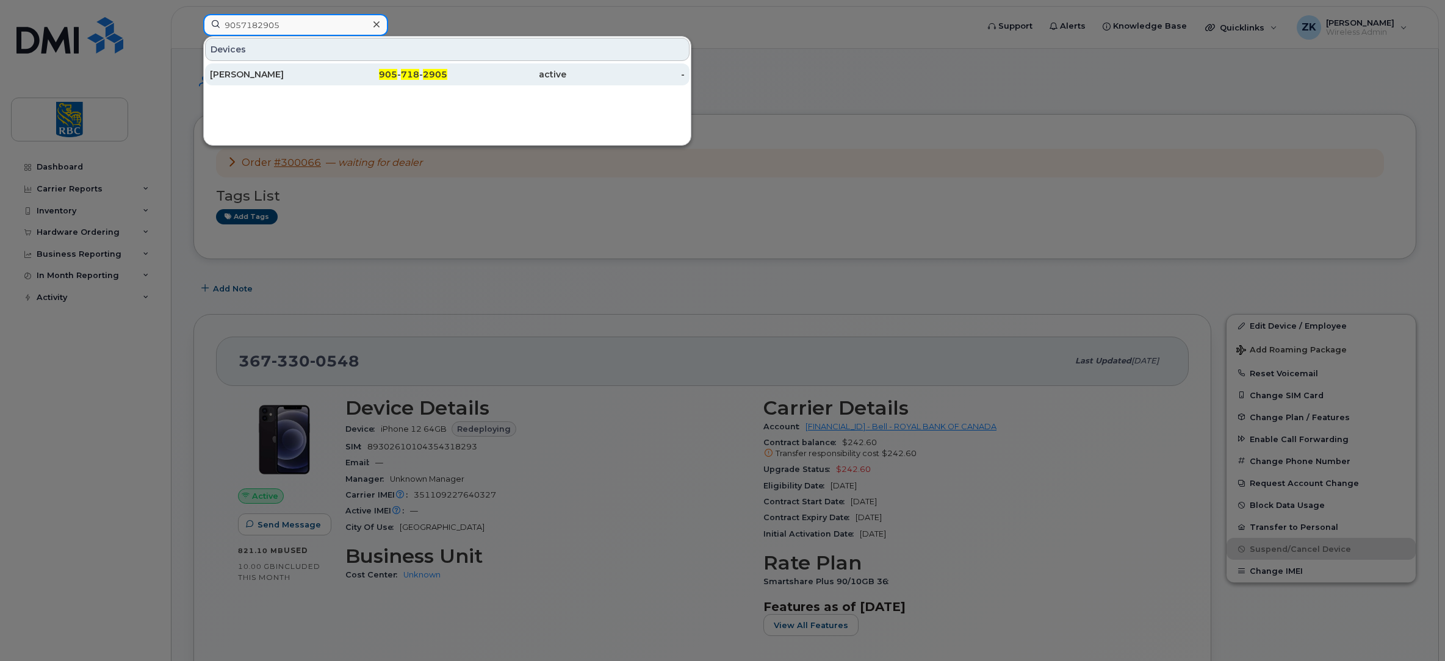
type input "9057182905"
click at [226, 77] on div "[PERSON_NAME]" at bounding box center [269, 74] width 119 height 12
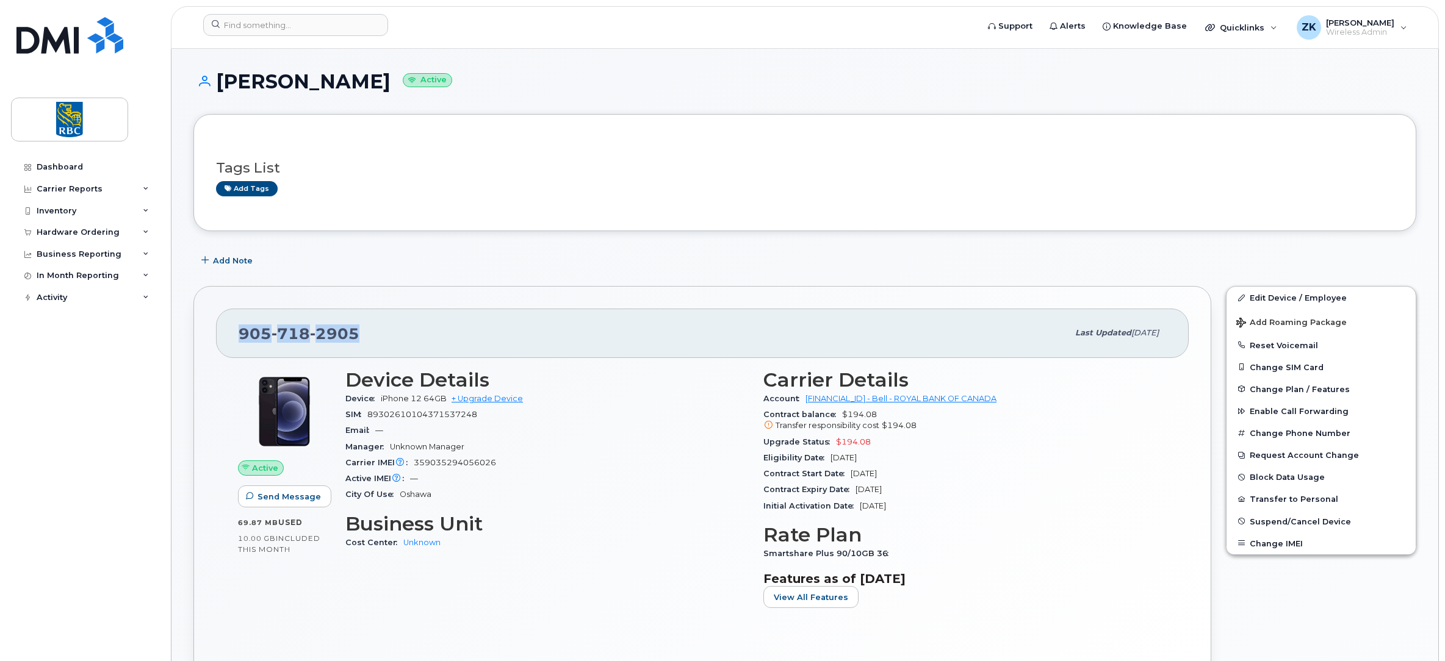
drag, startPoint x: 365, startPoint y: 333, endPoint x: 240, endPoint y: 346, distance: 125.7
click at [240, 346] on div "[PHONE_NUMBER]" at bounding box center [653, 333] width 829 height 26
copy span "[PHONE_NUMBER]"
drag, startPoint x: 891, startPoint y: 455, endPoint x: 829, endPoint y: 455, distance: 62.2
click at [829, 455] on div "Eligibility Date [DATE]" at bounding box center [964, 458] width 403 height 16
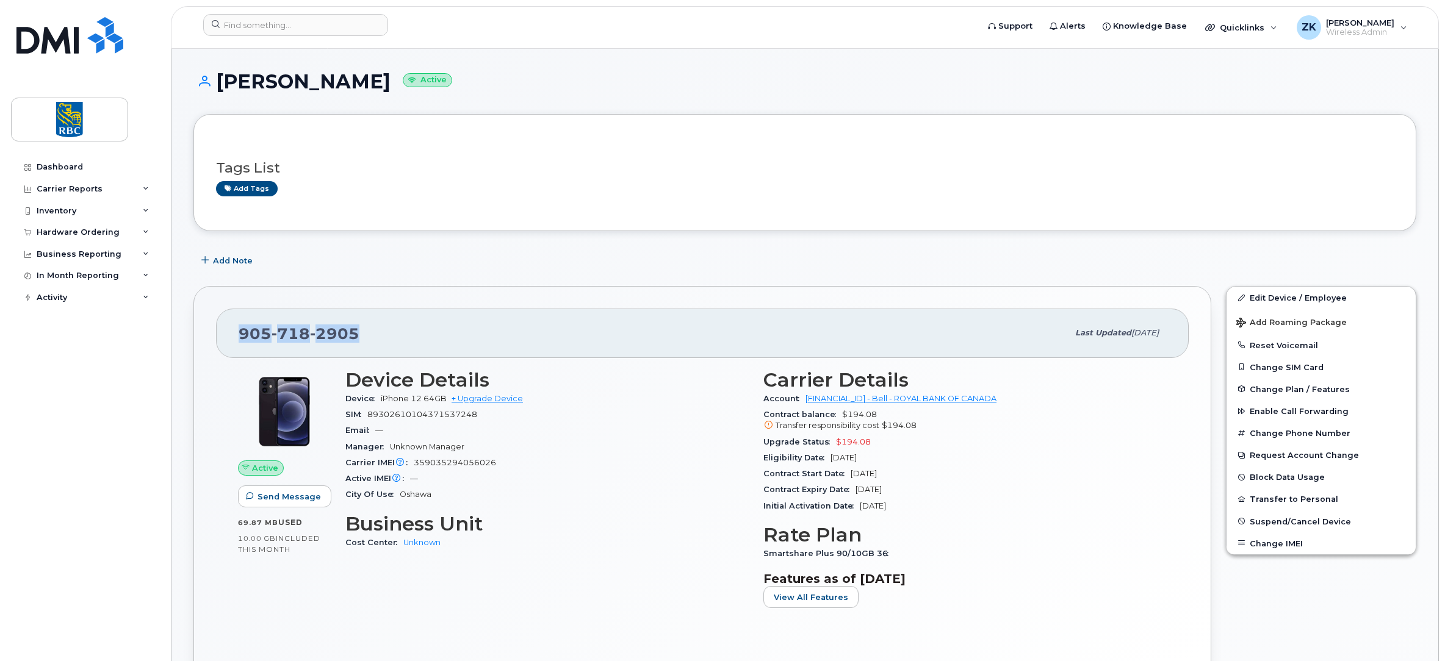
copy span "[DATE]"
drag, startPoint x: 881, startPoint y: 442, endPoint x: 834, endPoint y: 442, distance: 47.6
click at [834, 442] on div "Upgrade Status $194.08" at bounding box center [964, 442] width 403 height 16
copy span "$194.08"
